Goal: Task Accomplishment & Management: Use online tool/utility

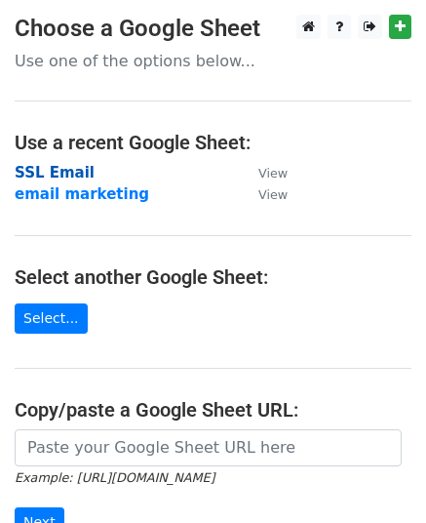
click at [63, 177] on strong "SSL Email" at bounding box center [55, 173] width 80 height 18
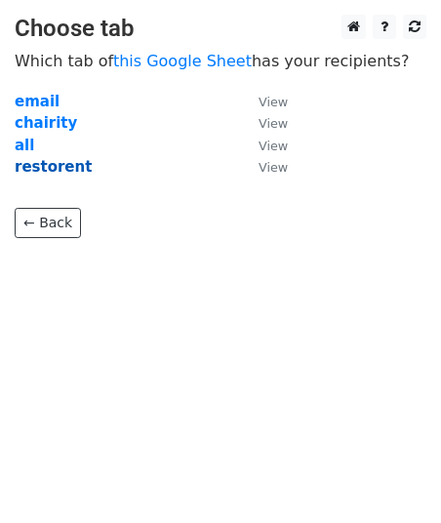
click at [52, 173] on strong "restorent" at bounding box center [53, 167] width 77 height 18
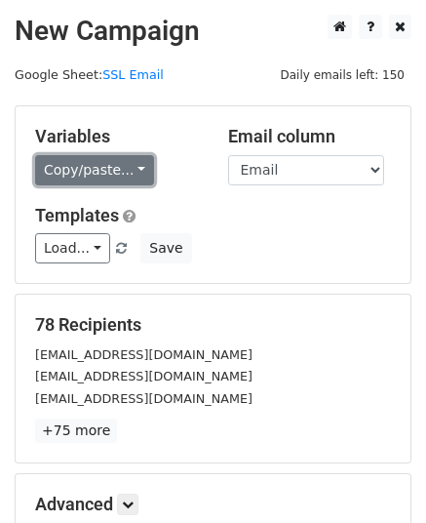
click at [113, 167] on link "Copy/paste..." at bounding box center [94, 170] width 119 height 30
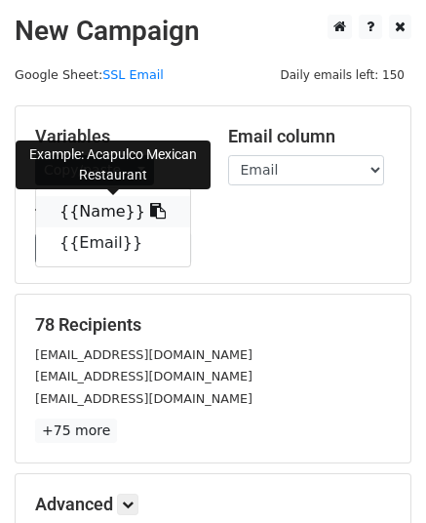
click at [94, 211] on link "{{Name}}" at bounding box center [113, 211] width 154 height 31
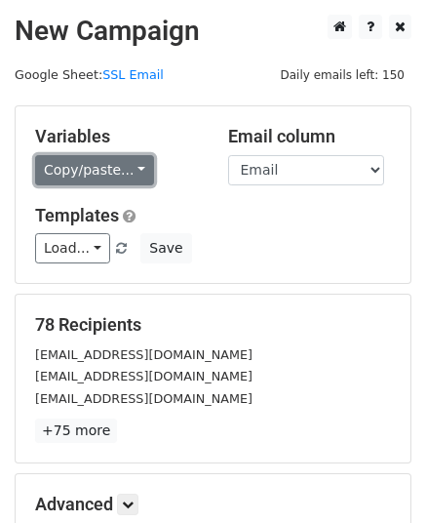
click at [103, 167] on link "Copy/paste..." at bounding box center [94, 170] width 119 height 30
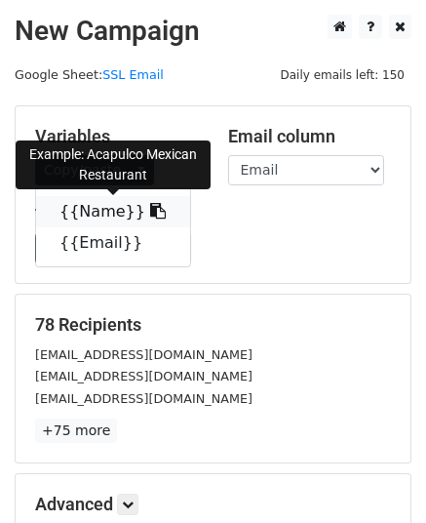
click at [96, 207] on link "{{Name}}" at bounding box center [113, 211] width 154 height 31
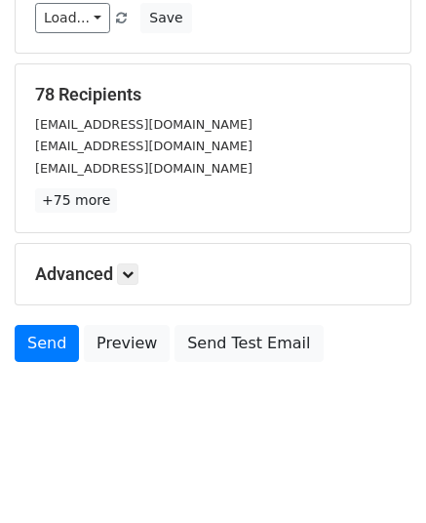
scroll to position [235, 0]
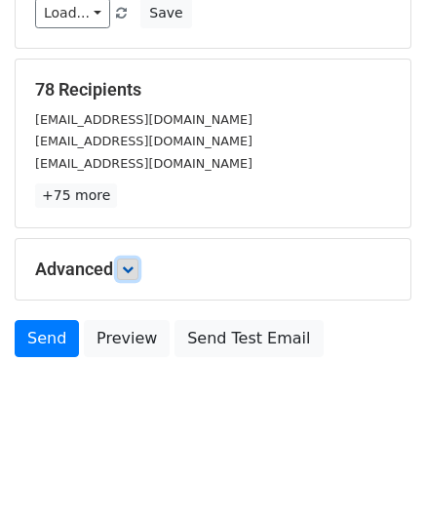
click at [134, 265] on icon at bounding box center [128, 269] width 12 height 12
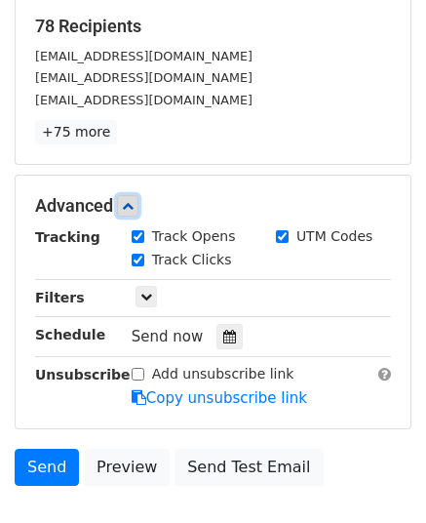
scroll to position [332, 0]
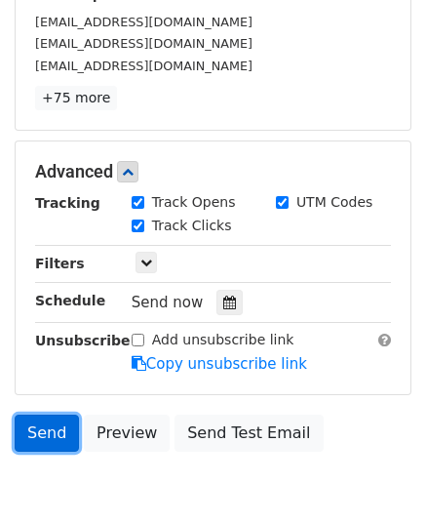
click at [40, 431] on link "Send" at bounding box center [47, 432] width 64 height 37
